Goal: Entertainment & Leisure: Consume media (video, audio)

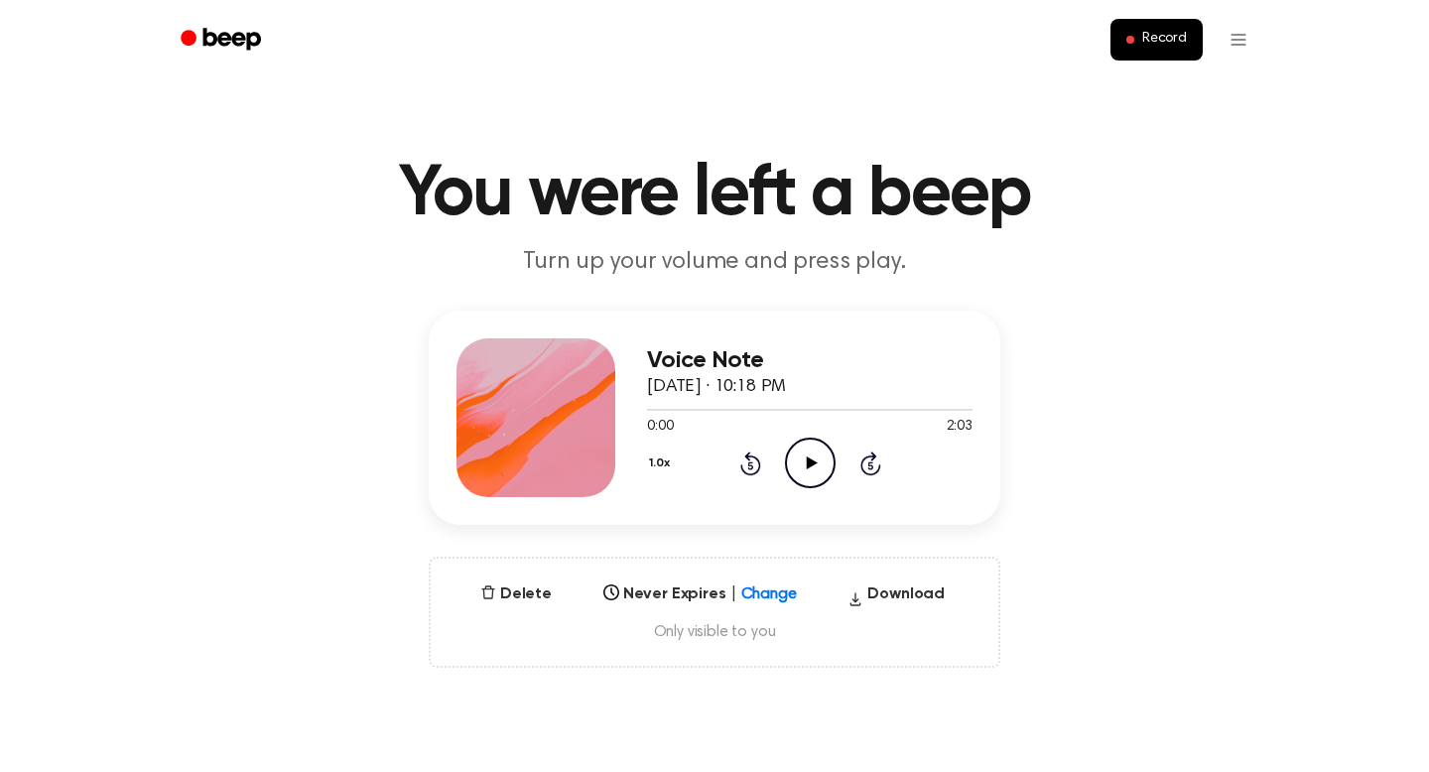
click at [809, 461] on icon at bounding box center [811, 463] width 11 height 13
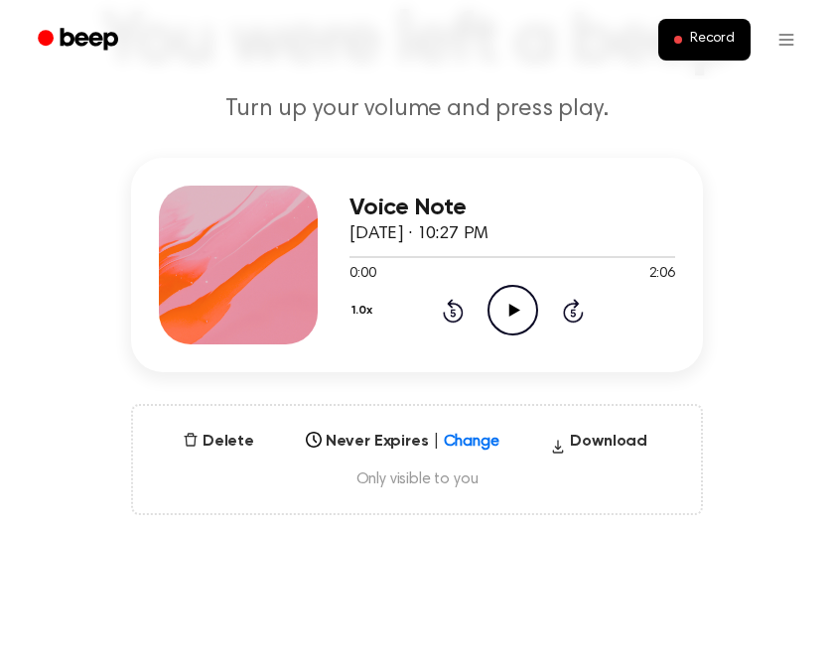
scroll to position [157, 0]
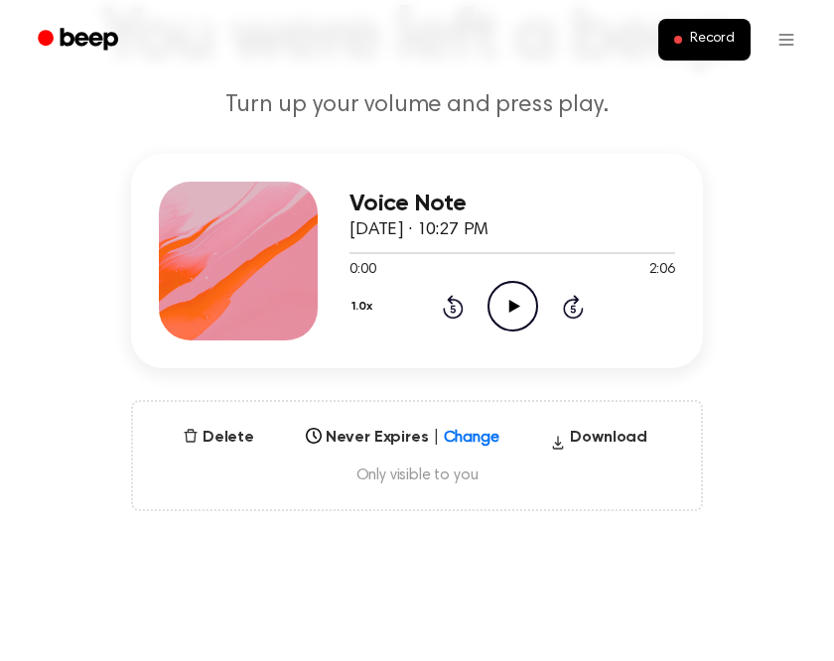
click at [505, 308] on icon "Play Audio" at bounding box center [512, 306] width 51 height 51
click at [451, 302] on icon at bounding box center [453, 307] width 21 height 24
click at [457, 307] on icon "Rewind 5 seconds" at bounding box center [453, 307] width 22 height 26
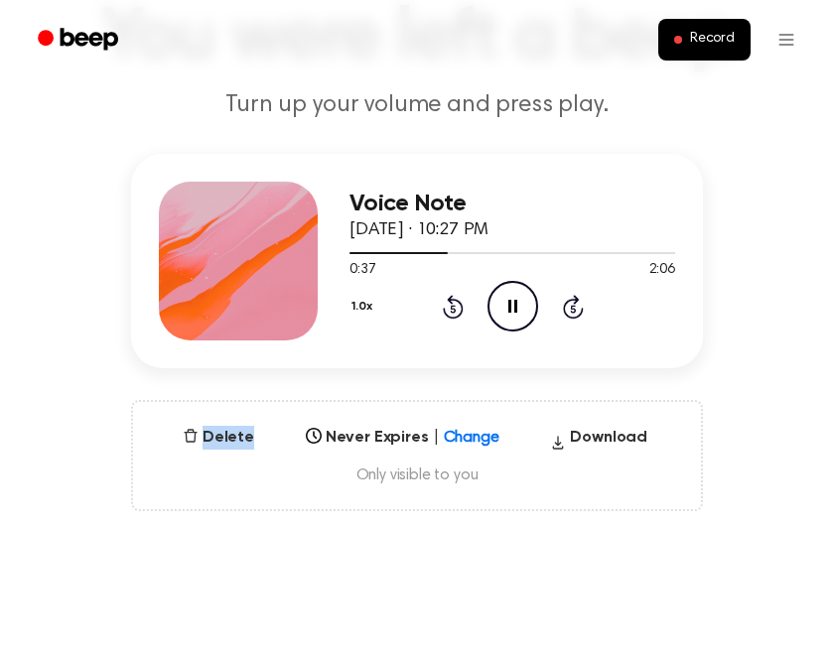
click at [457, 307] on icon "Rewind 5 seconds" at bounding box center [453, 307] width 22 height 26
click at [455, 313] on icon "Rewind 5 seconds" at bounding box center [453, 307] width 22 height 26
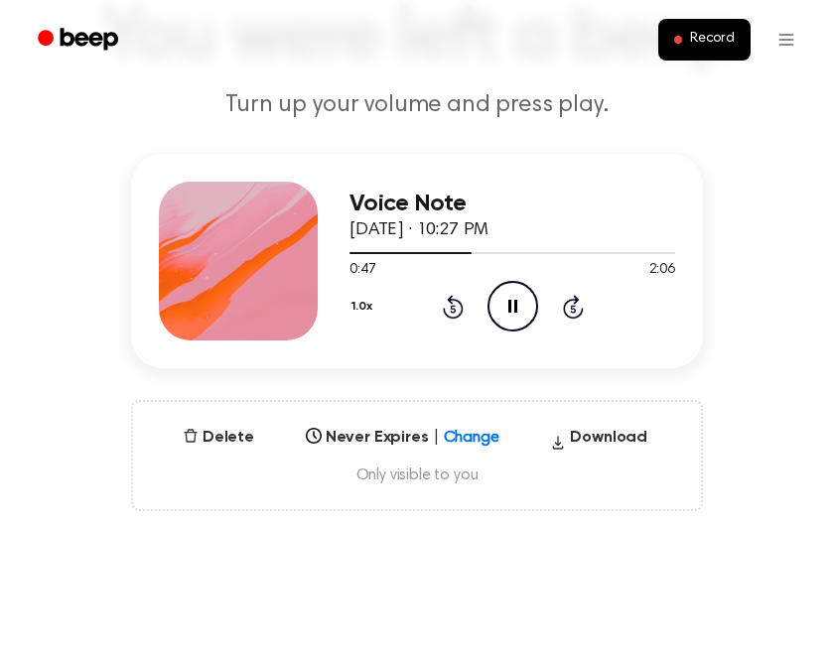
click at [449, 311] on icon "Rewind 5 seconds" at bounding box center [453, 307] width 22 height 26
click at [450, 302] on icon at bounding box center [453, 307] width 21 height 24
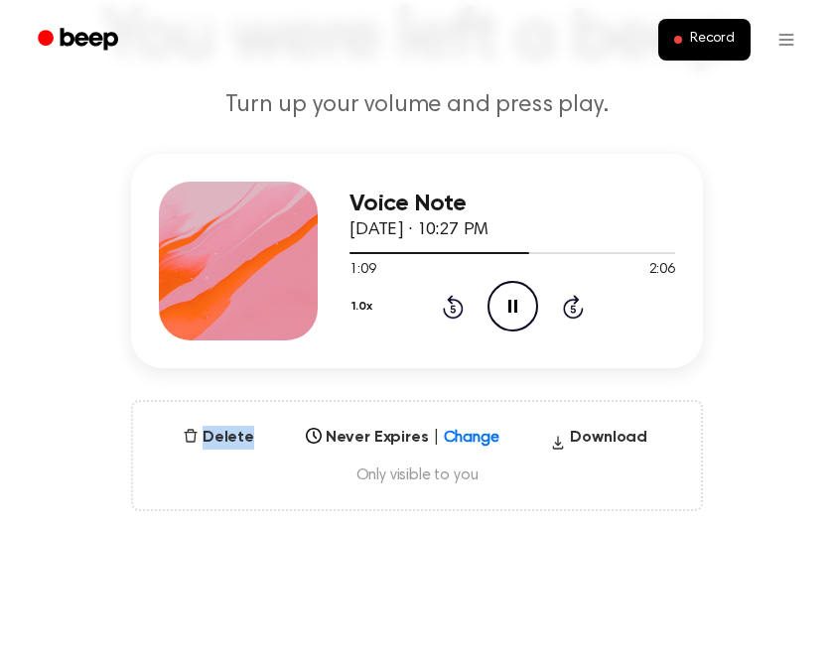
click at [456, 314] on icon "Rewind 5 seconds" at bounding box center [453, 307] width 22 height 26
click at [452, 310] on icon "Rewind 5 seconds" at bounding box center [453, 307] width 22 height 26
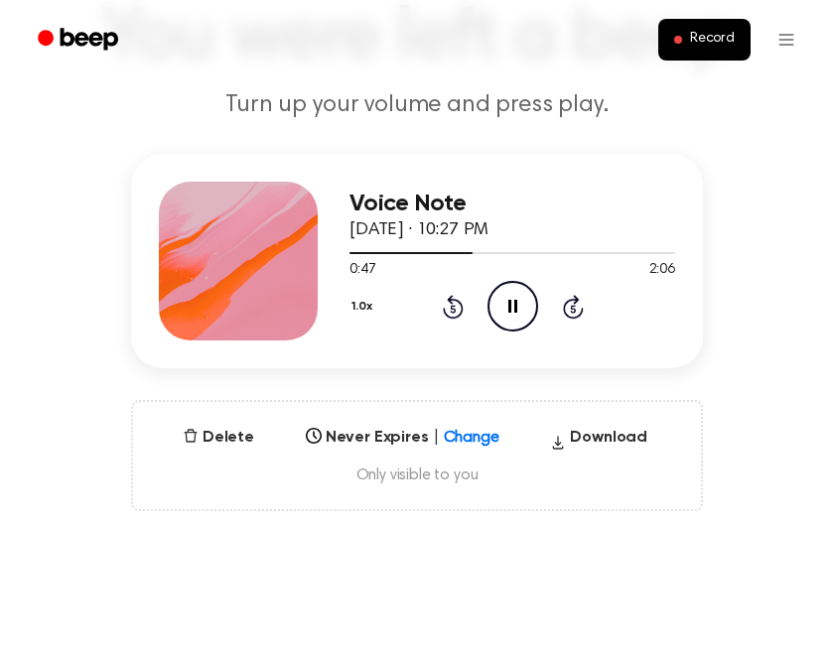
click at [571, 306] on icon at bounding box center [572, 309] width 5 height 8
click at [457, 310] on icon "Rewind 5 seconds" at bounding box center [453, 307] width 22 height 26
click at [451, 306] on icon at bounding box center [452, 309] width 5 height 8
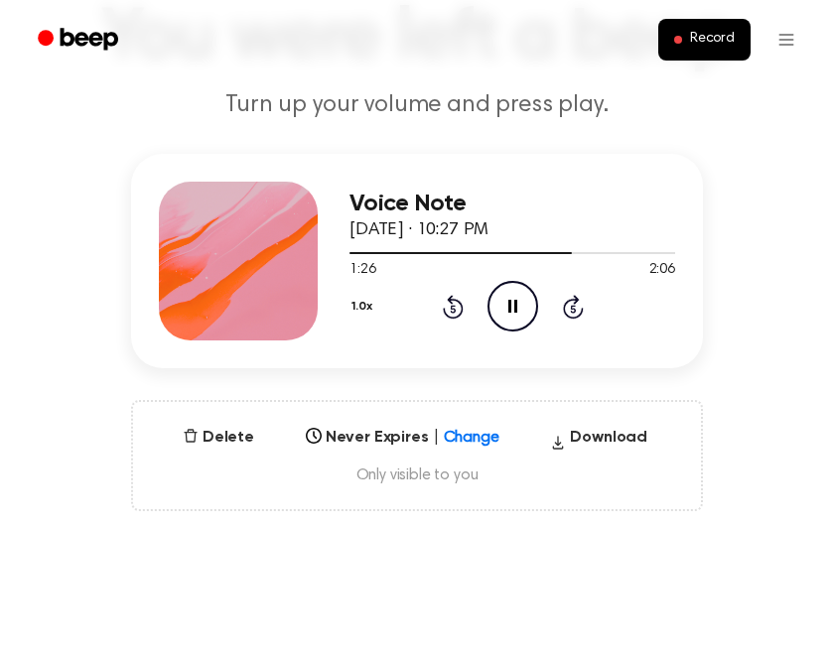
click at [452, 306] on icon at bounding box center [452, 309] width 5 height 8
click at [508, 305] on icon at bounding box center [512, 306] width 9 height 13
click at [510, 314] on icon "Play Audio" at bounding box center [512, 306] width 51 height 51
click at [442, 297] on icon "Rewind 5 seconds" at bounding box center [453, 307] width 22 height 26
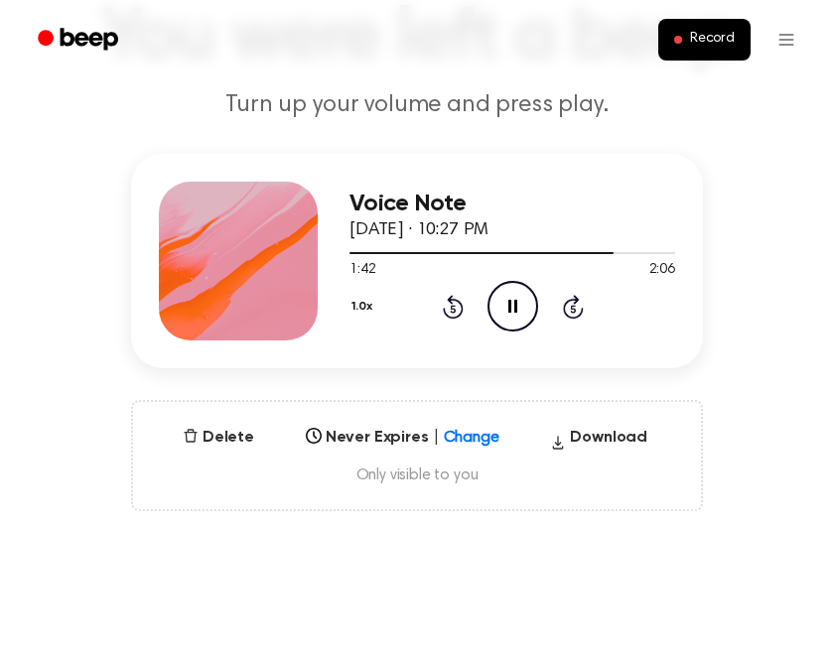
click at [525, 305] on icon "Pause Audio" at bounding box center [512, 306] width 51 height 51
click at [450, 305] on icon "Rewind 5 seconds" at bounding box center [453, 307] width 22 height 26
click at [515, 305] on icon at bounding box center [513, 306] width 11 height 13
click at [512, 307] on icon "Pause Audio" at bounding box center [512, 306] width 51 height 51
click at [521, 316] on icon "Play Audio" at bounding box center [512, 306] width 51 height 51
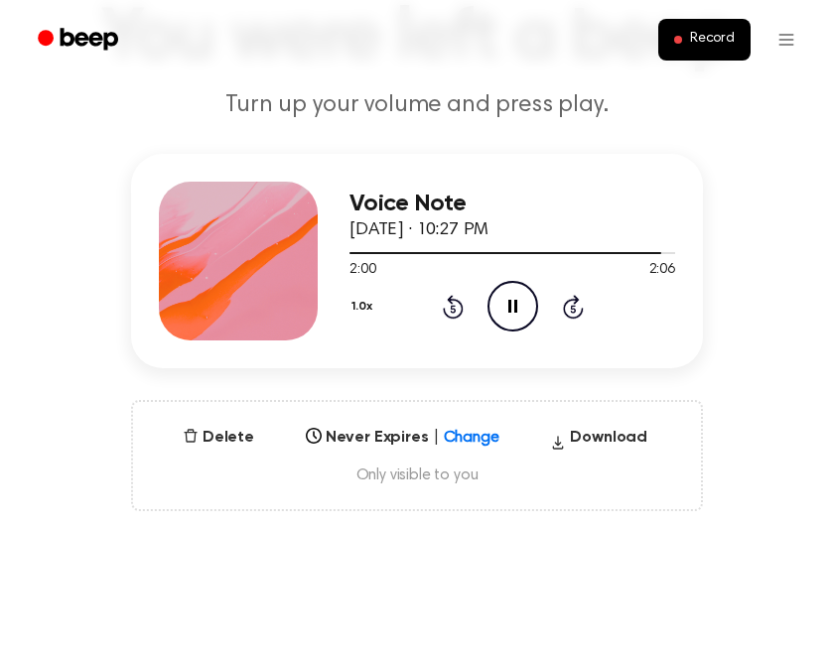
click at [453, 307] on icon "Rewind 5 seconds" at bounding box center [453, 307] width 22 height 26
click at [411, 254] on div at bounding box center [512, 252] width 326 height 16
click at [501, 296] on icon "Play Audio" at bounding box center [512, 306] width 51 height 51
click at [565, 311] on icon at bounding box center [573, 307] width 21 height 24
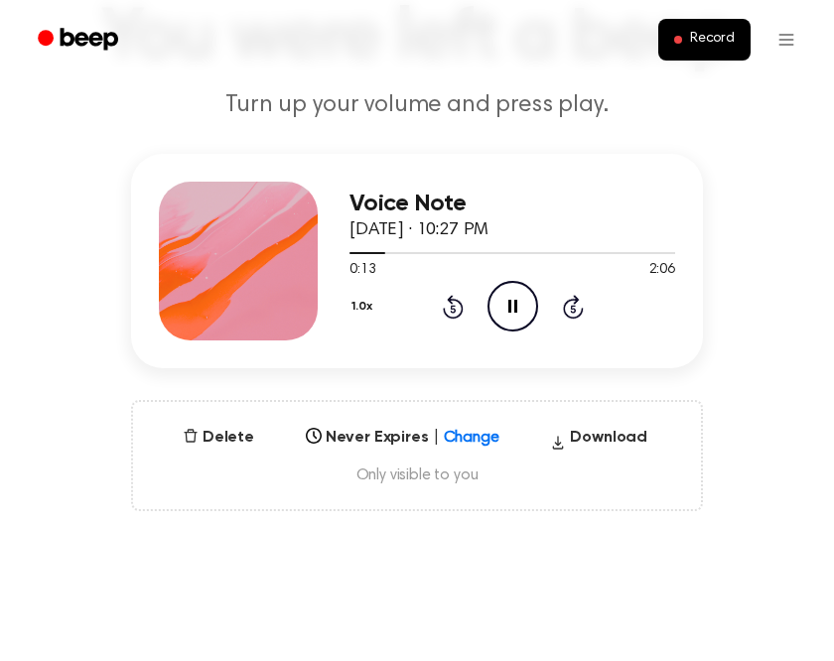
click at [573, 308] on icon "Skip 5 seconds" at bounding box center [573, 307] width 22 height 26
